Goal: Navigation & Orientation: Find specific page/section

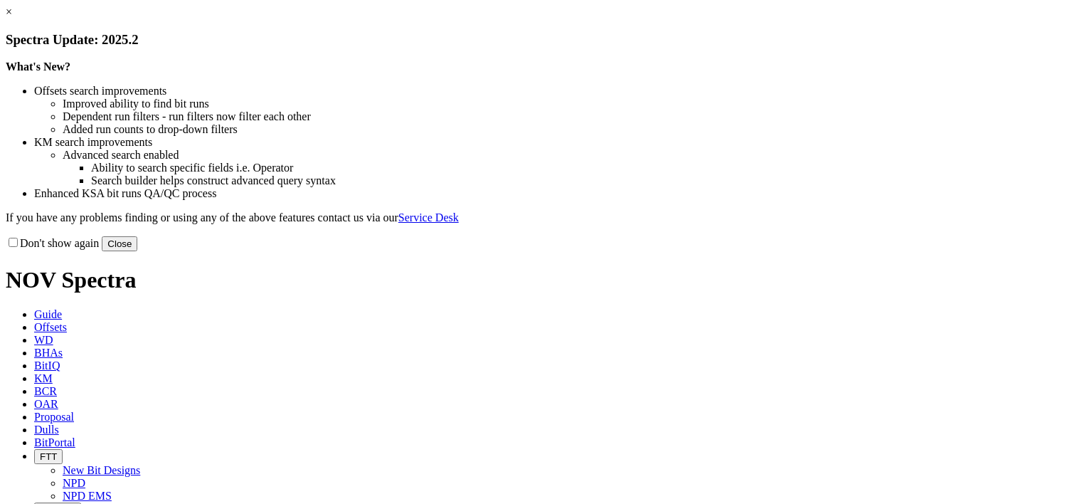
click at [137, 251] on button "Close" at bounding box center [120, 243] width 36 height 15
